Goal: Transaction & Acquisition: Purchase product/service

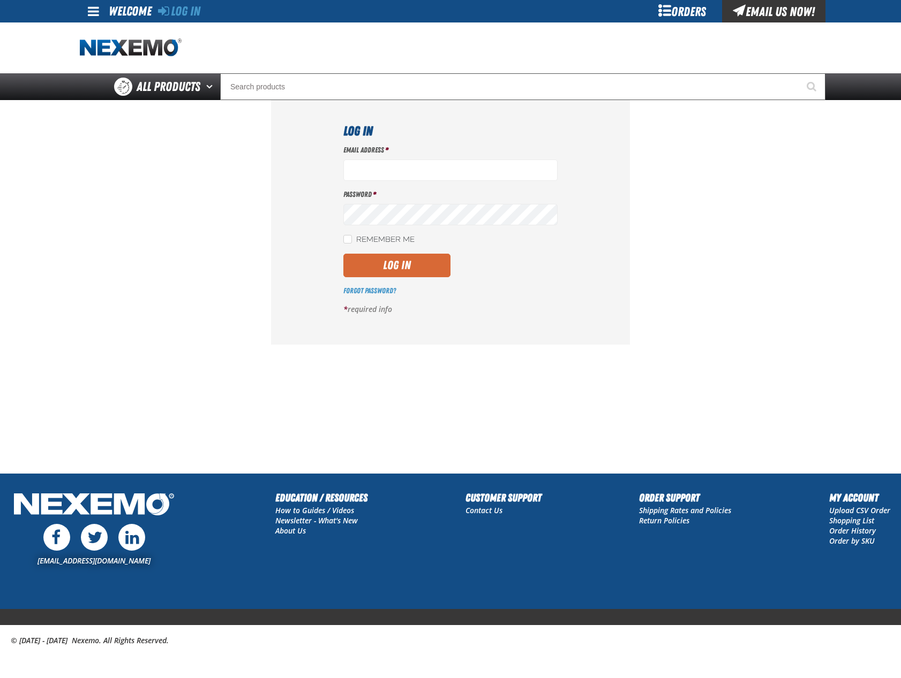
type input "mglazier@vtaig.com"
click at [412, 267] on button "Log In" at bounding box center [396, 266] width 107 height 24
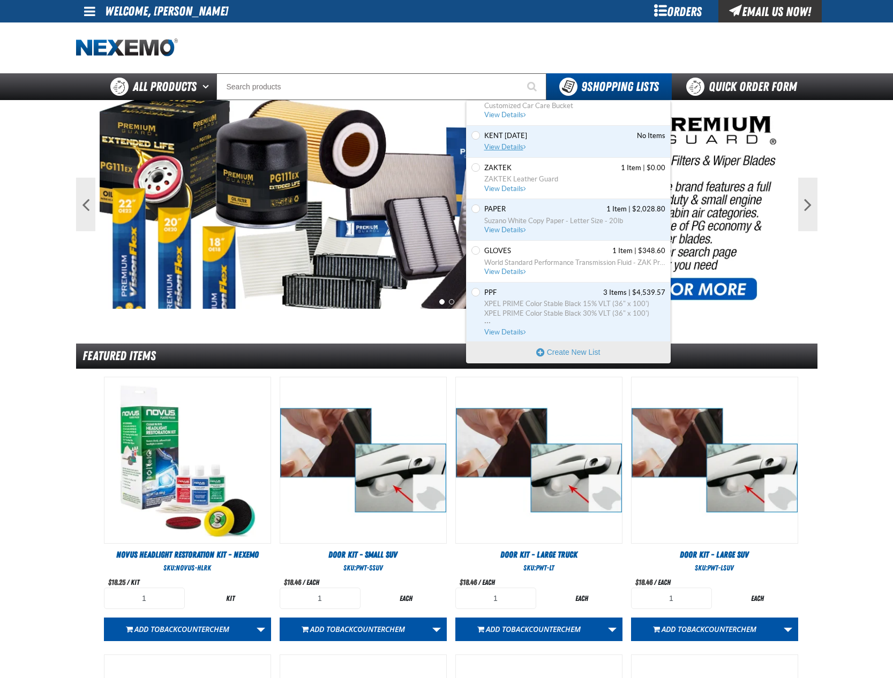
scroll to position [161, 0]
click at [501, 291] on span "PPF 3 Items | $4,539.57" at bounding box center [574, 293] width 181 height 10
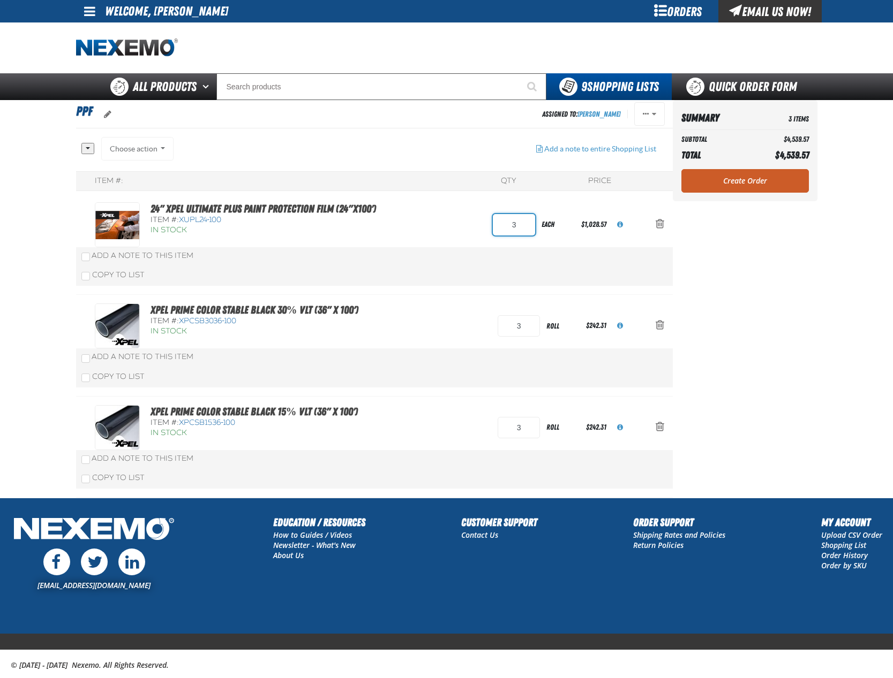
drag, startPoint x: 520, startPoint y: 222, endPoint x: 474, endPoint y: 226, distance: 45.7
click at [475, 226] on div "24" XPEL ULTIMATE PLUS Paint Protection Film (24"x100') Item #: XUPL24-100 In S…" at bounding box center [363, 224] width 537 height 45
type input "4"
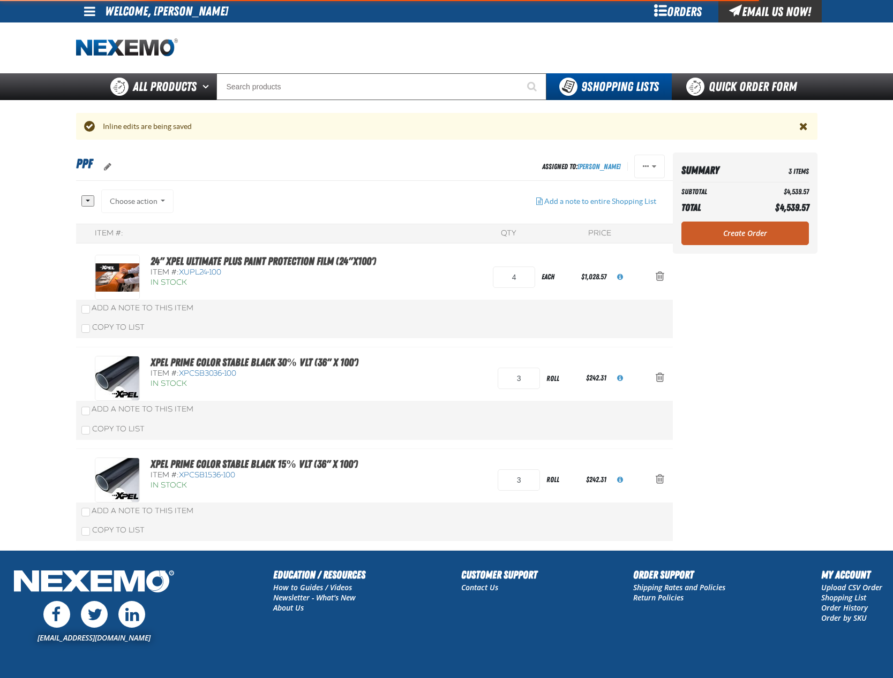
click at [431, 235] on div "Item #: QTY Price 24" XPEL ULTIMATE PLUS Paint Protection Film (24"x100') Item …" at bounding box center [374, 387] width 596 height 327
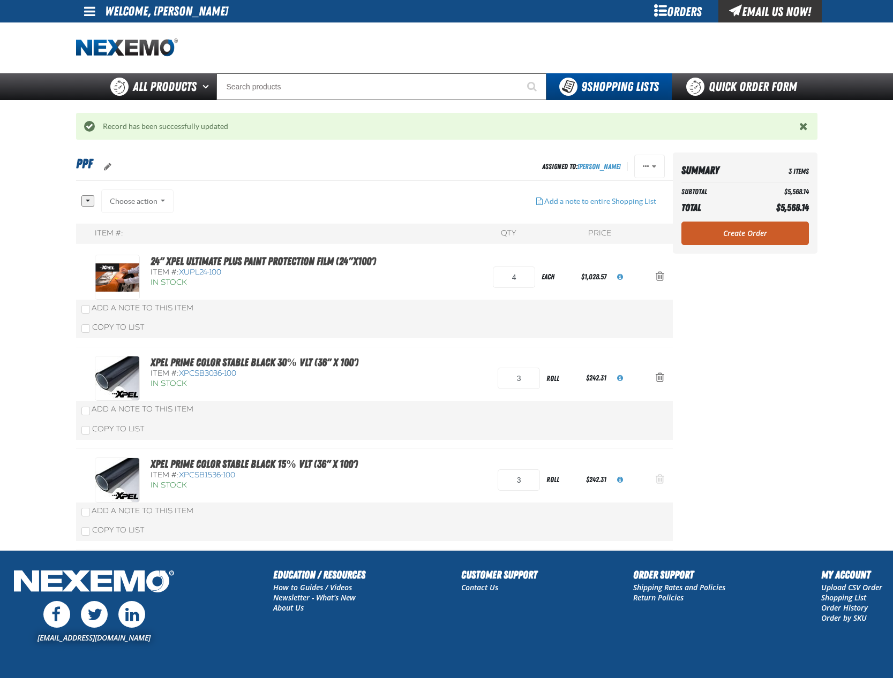
click at [658, 478] on span "Action Remove XPEL PRIME Color Stable Black 15% VLT (36&quot; x 100&#039;) from…" at bounding box center [659, 479] width 9 height 11
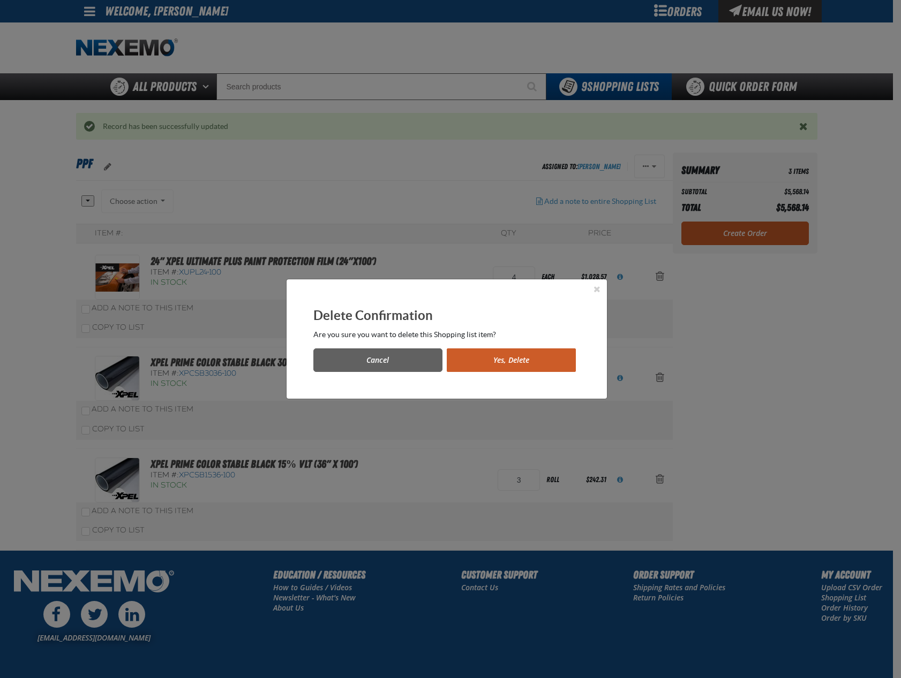
click at [500, 348] on div "Cancel Yes, Delete" at bounding box center [446, 356] width 267 height 32
click at [502, 351] on button "Yes, Delete" at bounding box center [511, 361] width 129 height 24
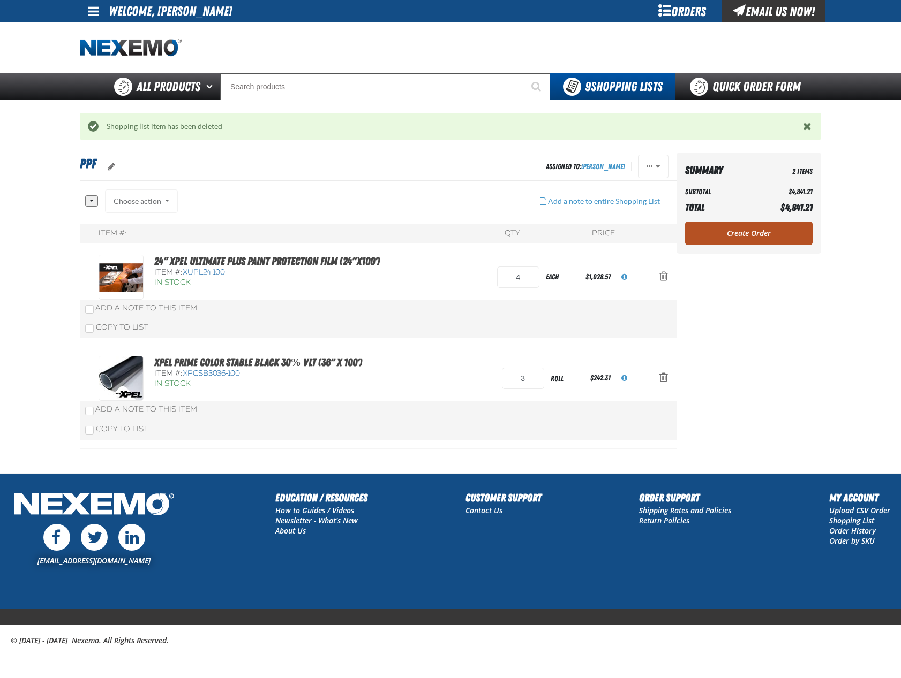
click at [746, 231] on link "Create Order" at bounding box center [748, 234] width 127 height 24
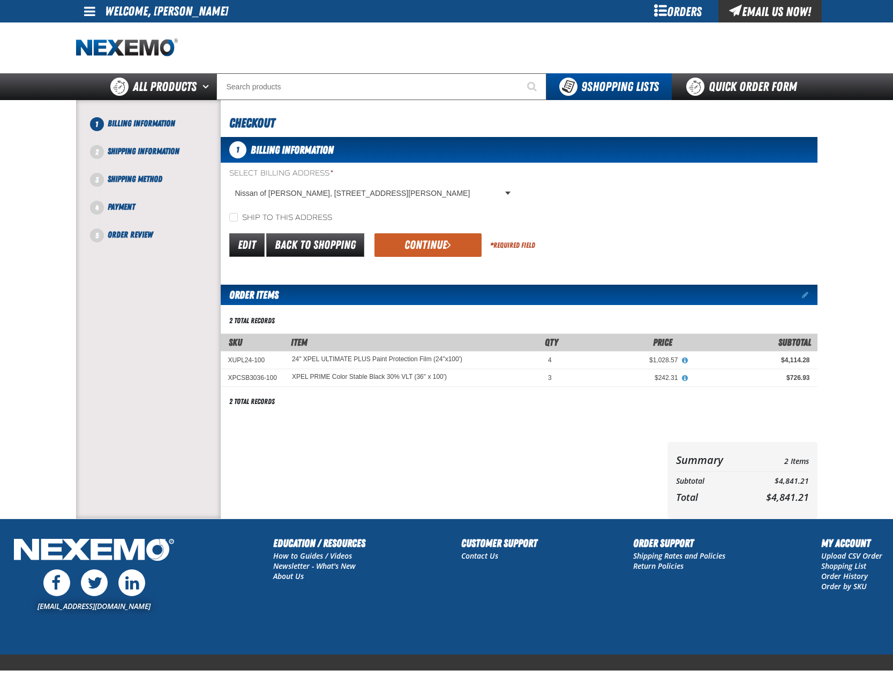
click at [426, 240] on button "Continue" at bounding box center [427, 245] width 107 height 24
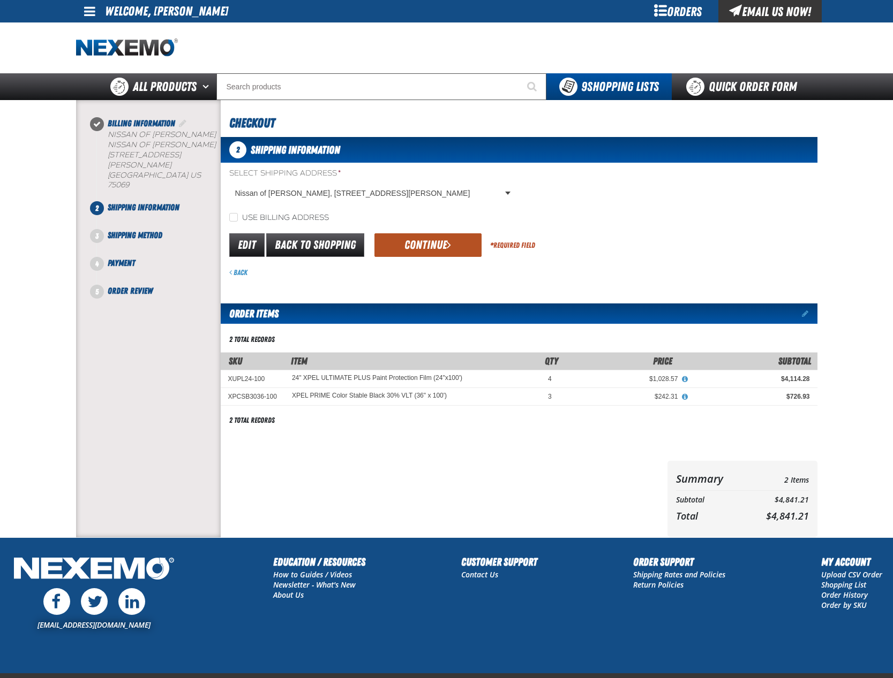
click at [427, 244] on button "Continue" at bounding box center [427, 245] width 107 height 24
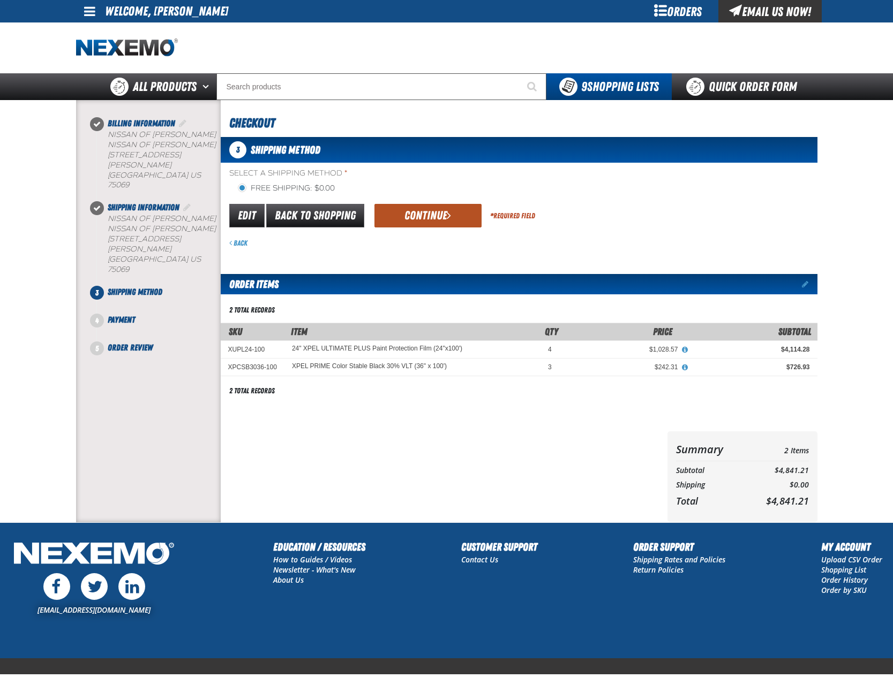
click at [415, 221] on button "Continue" at bounding box center [427, 216] width 107 height 24
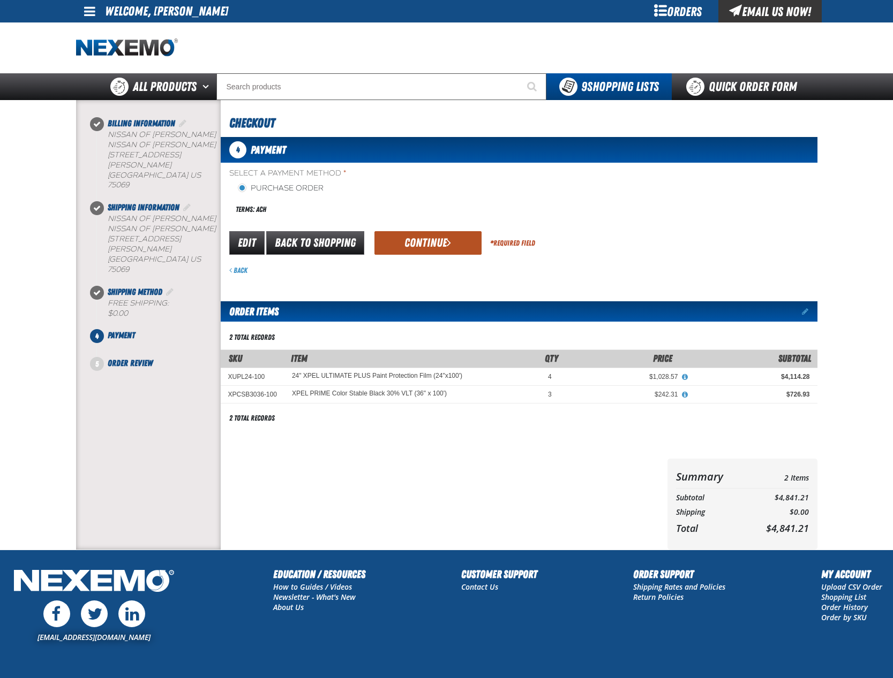
click at [412, 244] on button "Continue" at bounding box center [427, 243] width 107 height 24
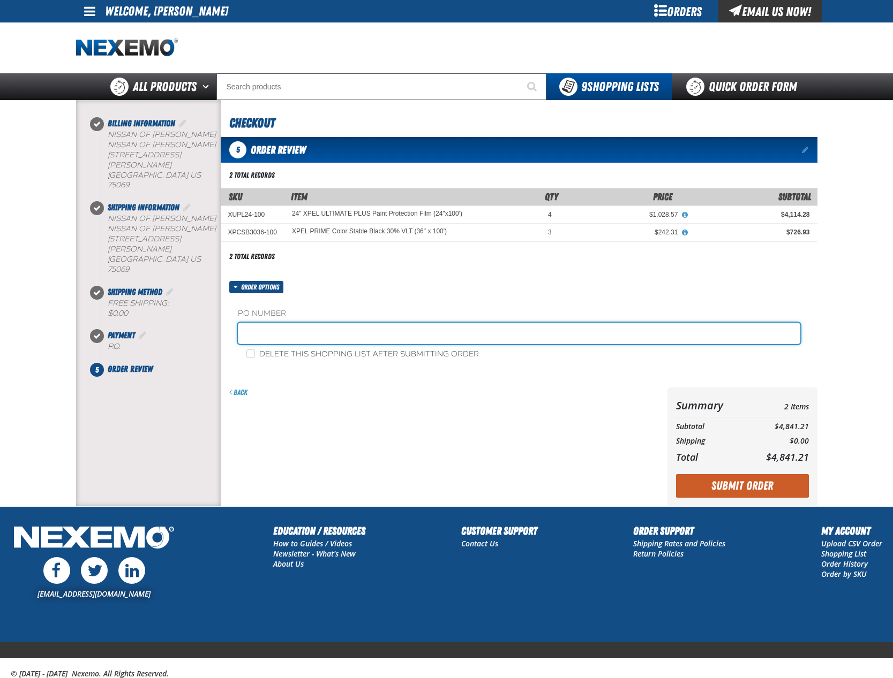
click at [307, 327] on input "text" at bounding box center [519, 333] width 562 height 21
type input "tint91125"
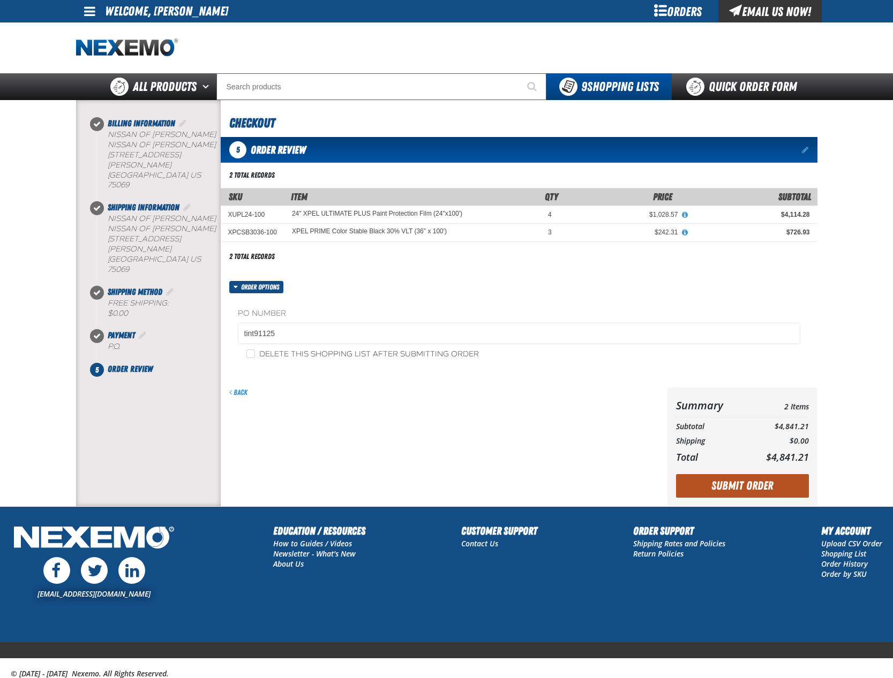
click at [730, 481] on button "Submit Order" at bounding box center [742, 486] width 133 height 24
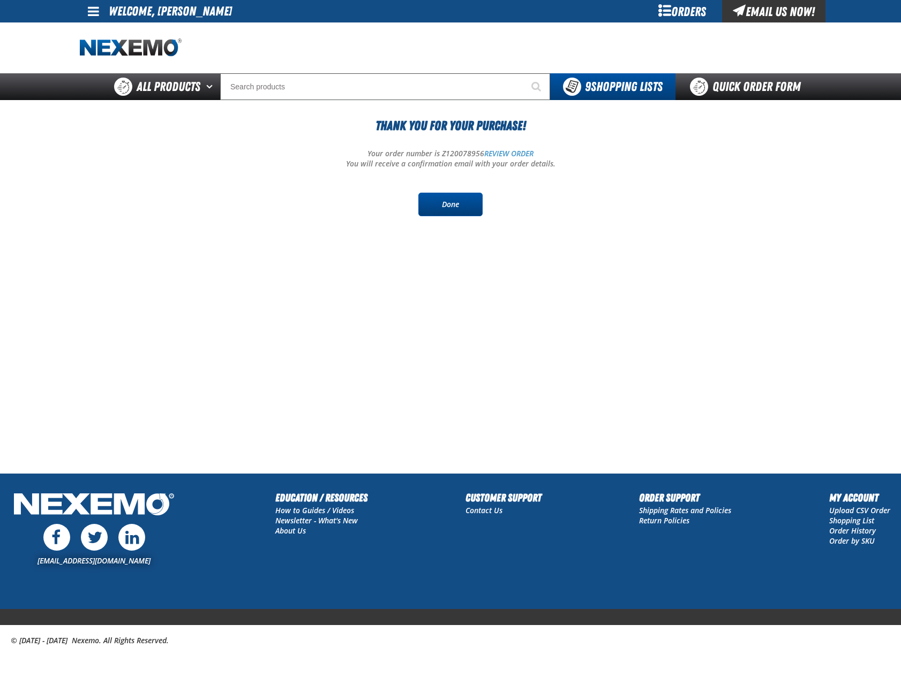
click at [452, 199] on link "Done" at bounding box center [450, 205] width 64 height 24
